Goal: Task Accomplishment & Management: Use online tool/utility

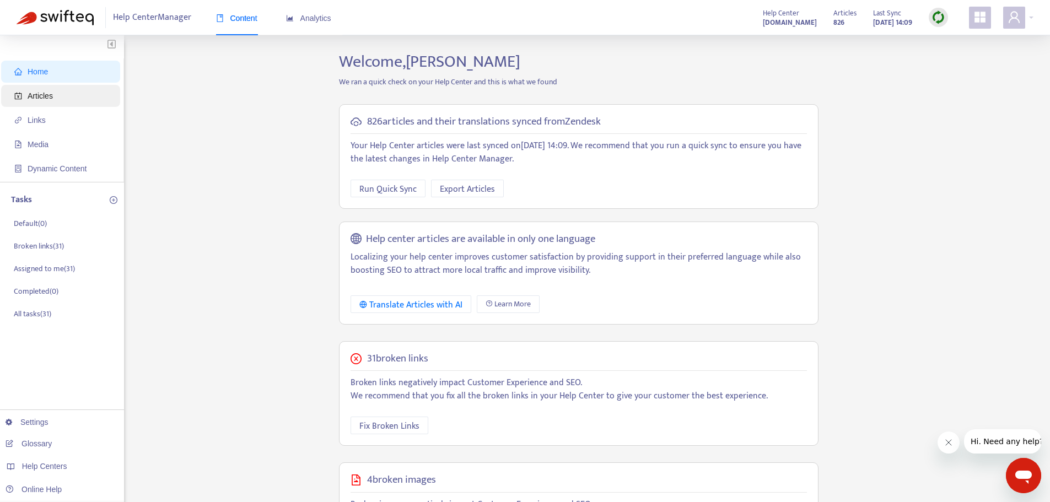
click at [55, 103] on span "Articles" at bounding box center [62, 96] width 97 height 22
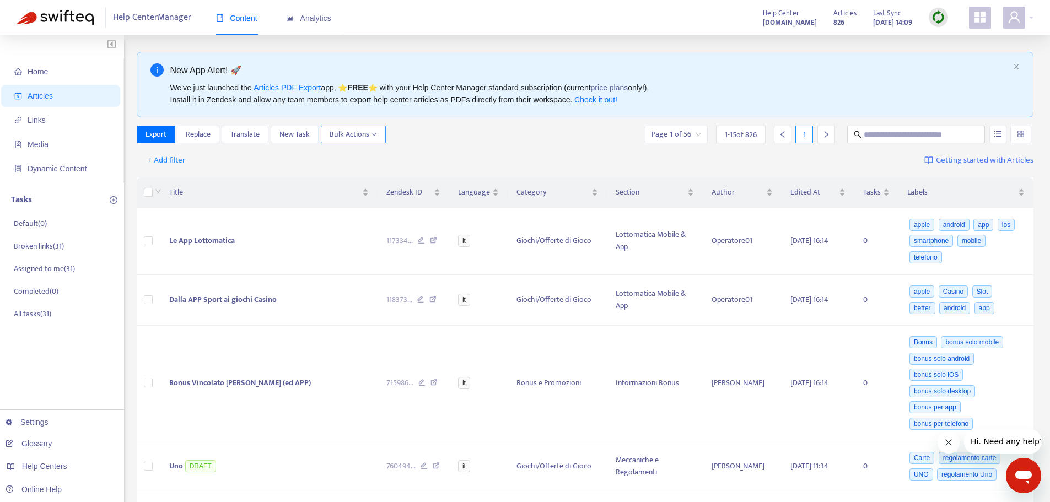
click at [350, 133] on span "Bulk Actions" at bounding box center [353, 134] width 47 height 12
click at [360, 134] on span "Bulk Actions" at bounding box center [353, 134] width 47 height 12
click at [52, 166] on span "Dynamic Content" at bounding box center [57, 168] width 59 height 9
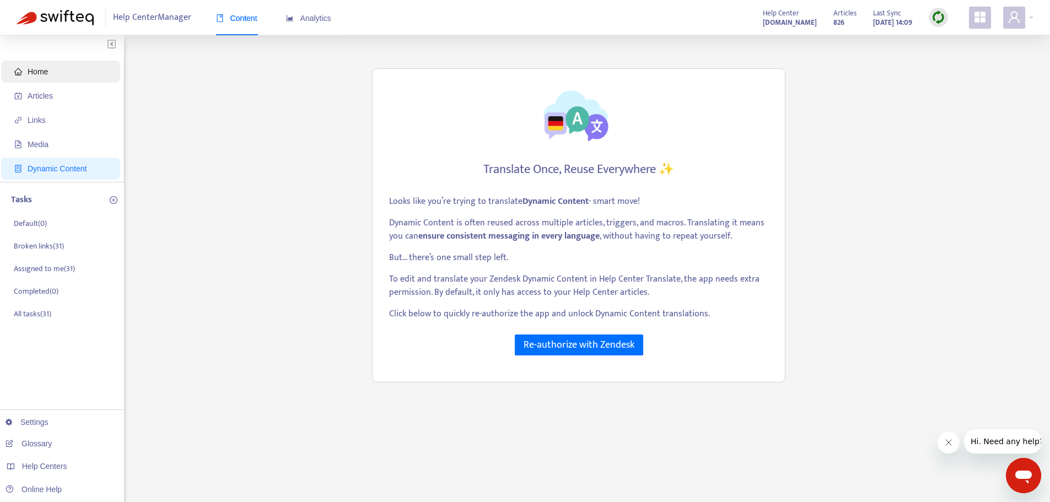
click at [45, 80] on span "Home" at bounding box center [62, 72] width 97 height 22
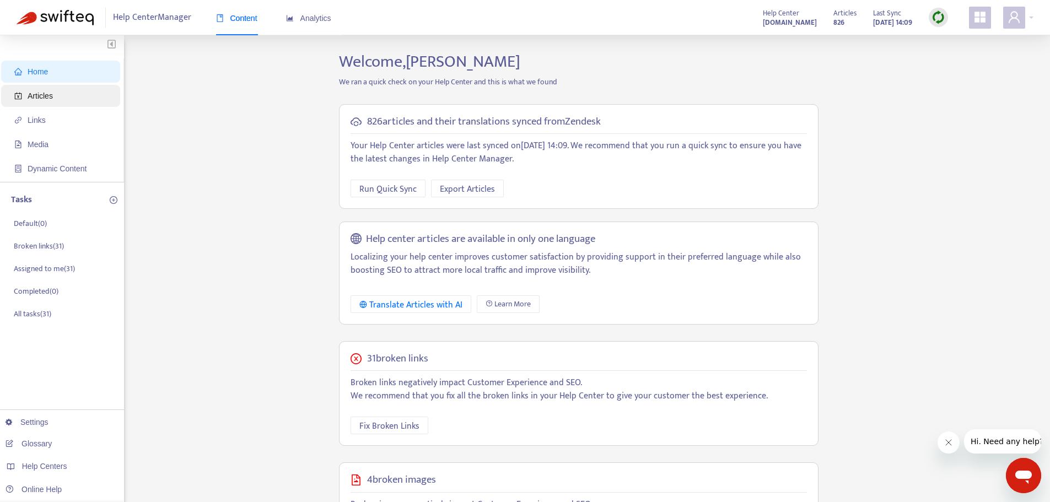
click at [37, 96] on span "Articles" at bounding box center [40, 96] width 25 height 9
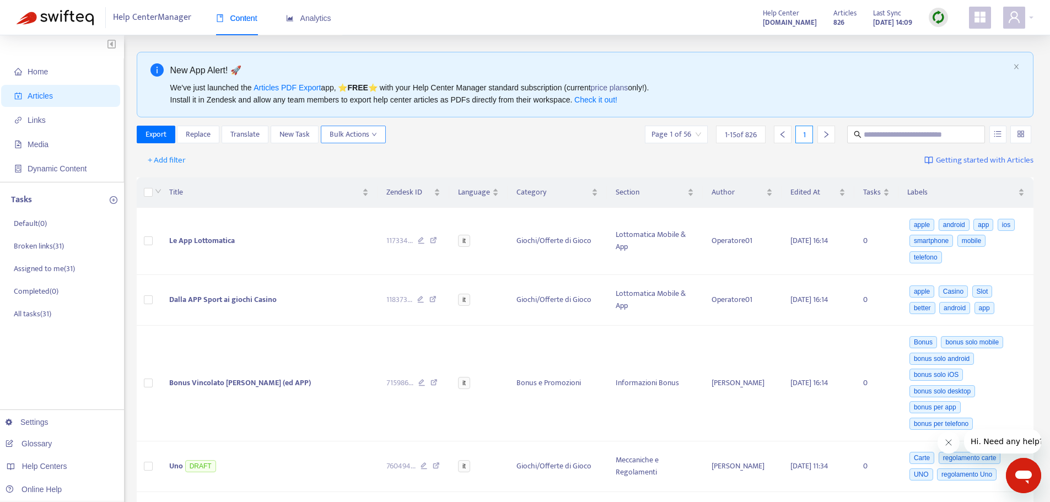
click at [359, 138] on span "Bulk Actions" at bounding box center [353, 134] width 47 height 12
click at [362, 137] on span "Bulk Actions" at bounding box center [353, 134] width 47 height 12
click at [200, 128] on span "Replace" at bounding box center [198, 134] width 25 height 12
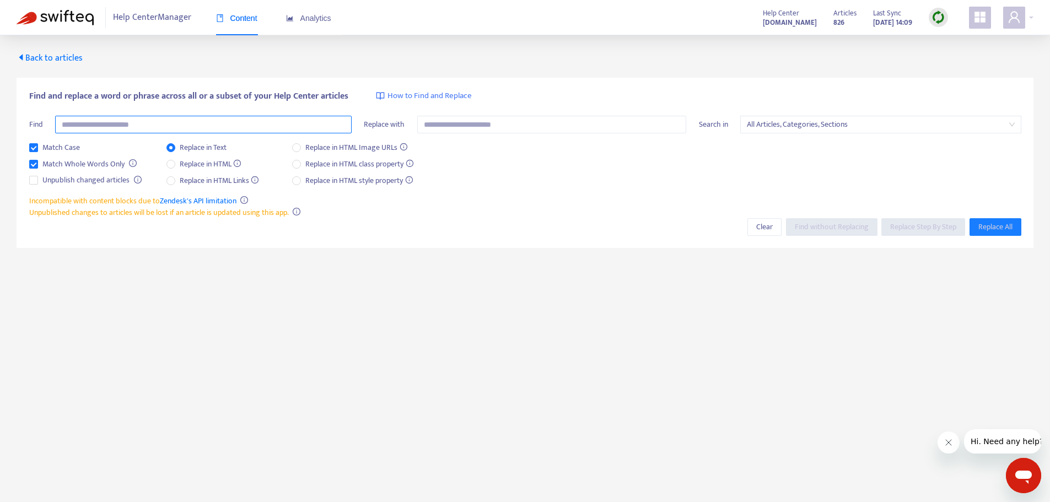
click at [216, 124] on input "text" at bounding box center [203, 125] width 297 height 18
click at [446, 133] on input "text" at bounding box center [552, 125] width 270 height 18
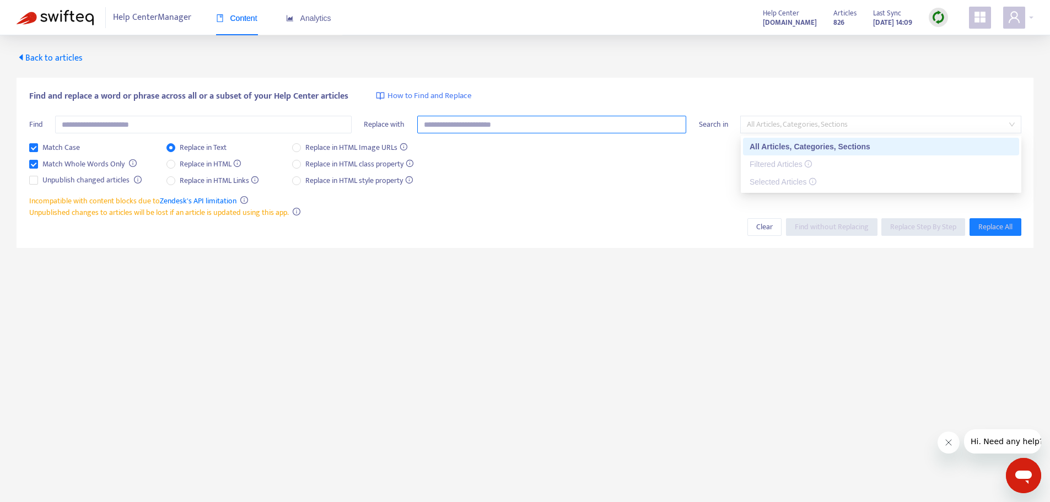
click at [751, 124] on span "All Articles, Categories, Sections" at bounding box center [881, 124] width 268 height 17
click at [660, 168] on div "Match Case Match Whole Words Only Unpublish changed articles Replace in Text Re…" at bounding box center [525, 168] width 993 height 53
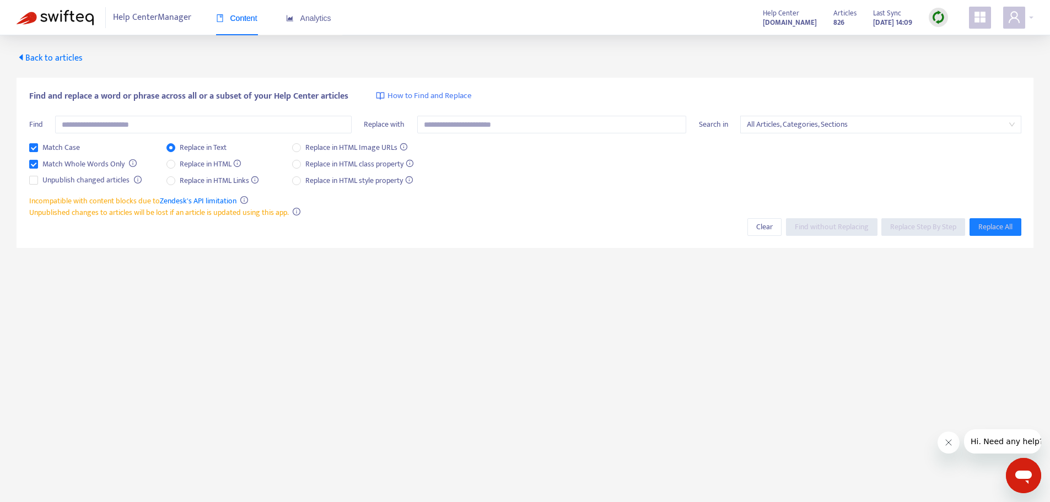
click at [26, 53] on span "Back to articles" at bounding box center [50, 58] width 66 height 15
